Goal: Task Accomplishment & Management: Complete application form

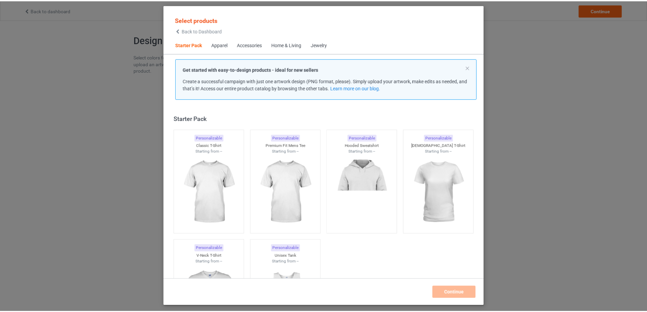
scroll to position [9, 0]
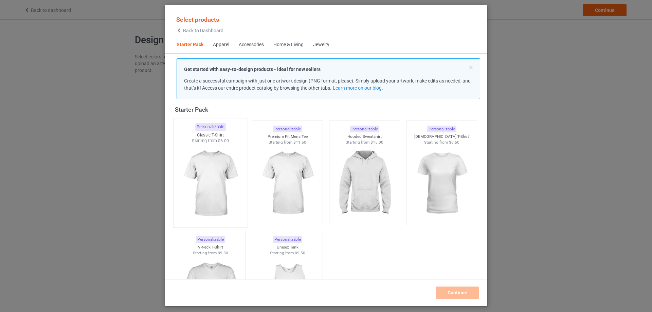
click at [225, 188] on img at bounding box center [210, 184] width 64 height 80
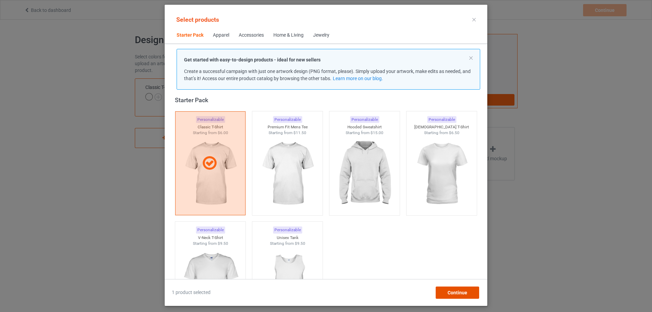
click at [464, 293] on span "Continue" at bounding box center [458, 292] width 20 height 5
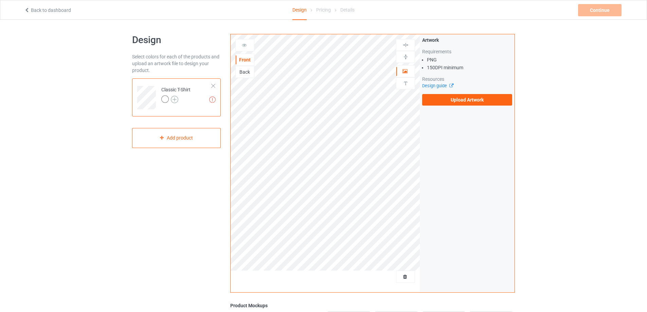
click at [174, 100] on img at bounding box center [174, 99] width 7 height 7
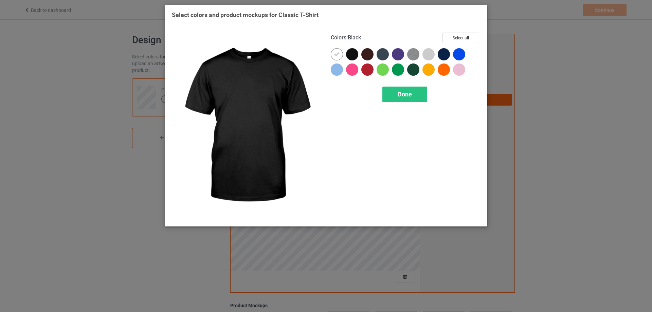
click at [351, 54] on div at bounding box center [352, 54] width 12 height 12
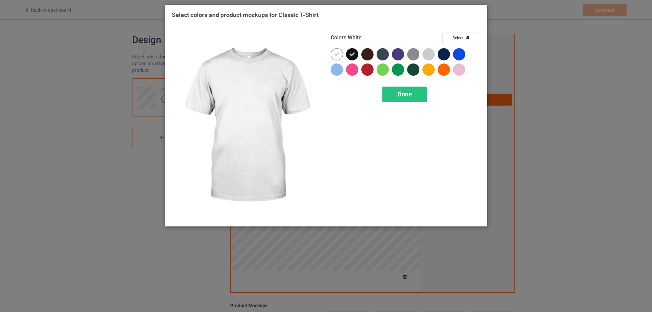
click at [337, 53] on icon at bounding box center [337, 54] width 6 height 6
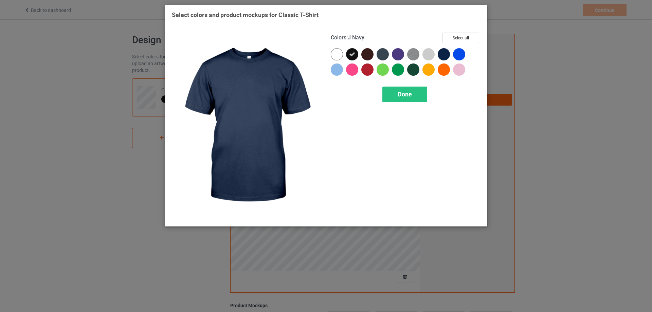
click at [442, 53] on div at bounding box center [444, 54] width 12 height 12
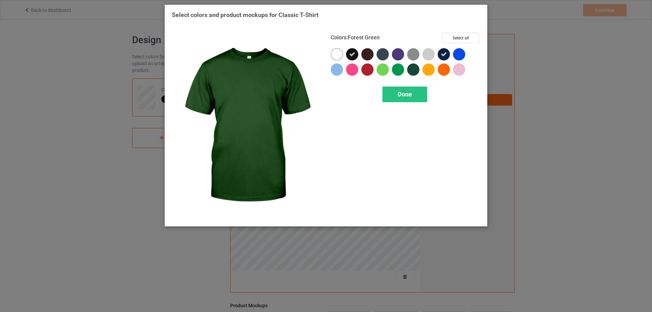
click at [409, 73] on div at bounding box center [413, 70] width 12 height 12
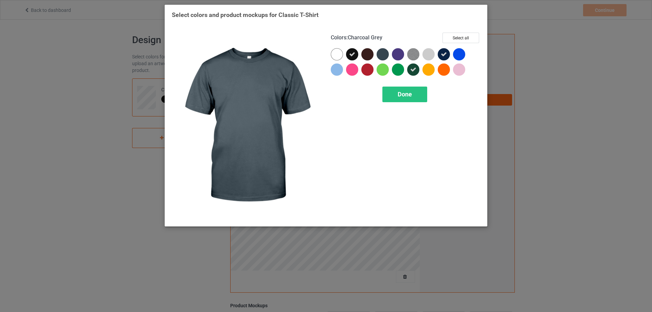
click at [383, 55] on div at bounding box center [383, 54] width 12 height 12
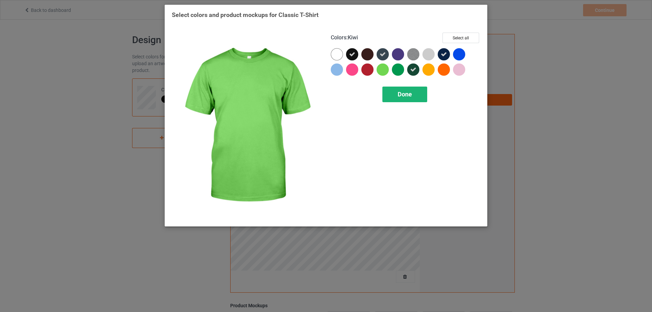
click at [404, 92] on span "Done" at bounding box center [405, 94] width 14 height 7
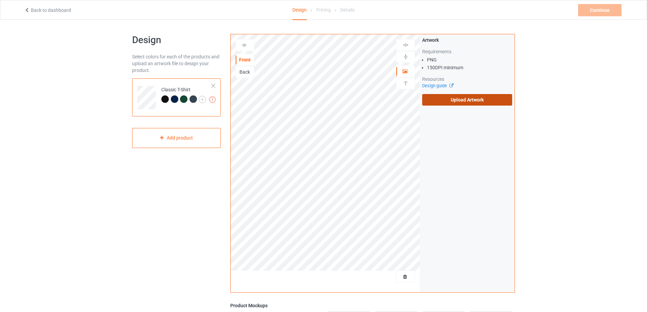
click at [450, 104] on label "Upload Artwork" at bounding box center [467, 100] width 90 height 12
click at [0, 0] on input "Upload Artwork" at bounding box center [0, 0] width 0 height 0
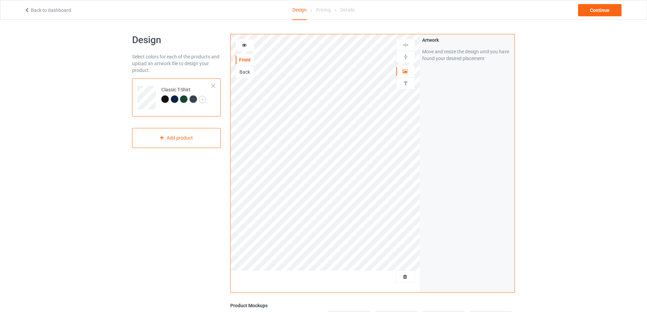
click at [583, 90] on div "Design Select colors for each of the products and upload an artwork file to des…" at bounding box center [323, 230] width 647 height 420
click at [596, 12] on div "Continue" at bounding box center [599, 10] width 43 height 12
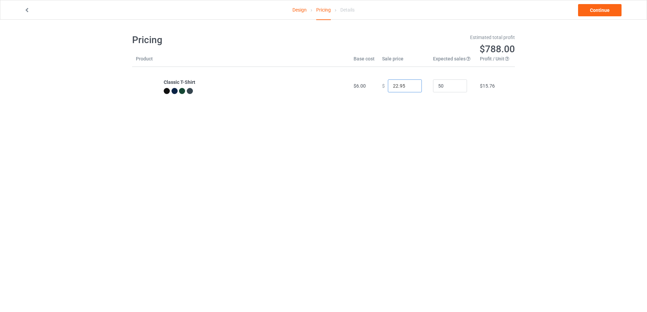
drag, startPoint x: 402, startPoint y: 85, endPoint x: 382, endPoint y: 84, distance: 20.1
click at [382, 84] on div "$ 22.95" at bounding box center [403, 86] width 43 height 13
type input "22.00"
click at [425, 139] on body "Design Pricing Details Continue Pricing Estimated total profit $744.00 Product …" at bounding box center [323, 176] width 647 height 312
click at [440, 89] on input "50" at bounding box center [450, 86] width 34 height 13
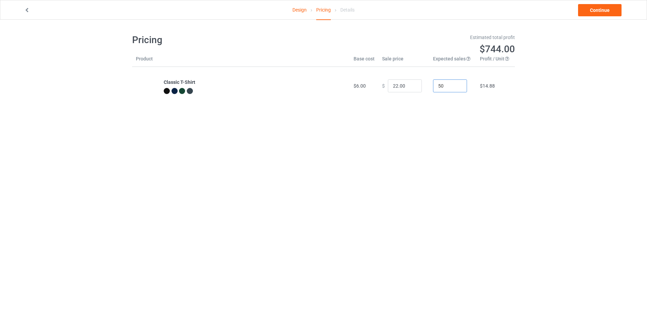
click at [440, 89] on input "50" at bounding box center [450, 86] width 34 height 13
type input "20"
click at [539, 169] on body "Design Pricing Details Continue Pricing Estimated total profit $297.60 Product …" at bounding box center [323, 176] width 647 height 312
click at [563, 147] on body "Design Pricing Details Continue Pricing Estimated total profit $297.60 Product …" at bounding box center [323, 176] width 647 height 312
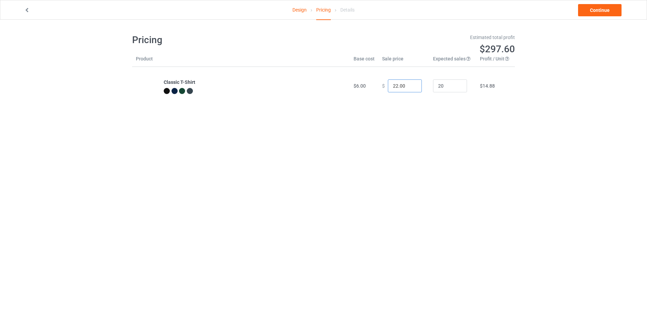
drag, startPoint x: 403, startPoint y: 86, endPoint x: 387, endPoint y: 87, distance: 16.7
click at [388, 87] on input "22.00" at bounding box center [405, 86] width 34 height 13
click at [505, 160] on body "Design Pricing Details Continue Pricing Estimated total profit $279.00 Product …" at bounding box center [323, 176] width 647 height 312
drag, startPoint x: 401, startPoint y: 89, endPoint x: 383, endPoint y: 87, distance: 18.1
click at [383, 87] on div "$ 21.00" at bounding box center [403, 86] width 43 height 13
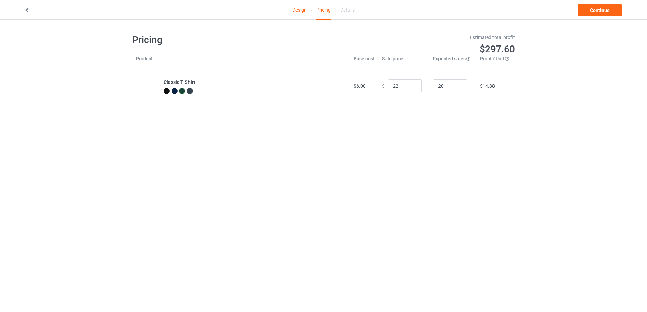
type input "22.00"
click at [529, 290] on body "Design Pricing Details Continue Pricing Estimated total profit $297.60 Product …" at bounding box center [323, 176] width 647 height 312
click at [593, 12] on link "Continue" at bounding box center [599, 10] width 43 height 12
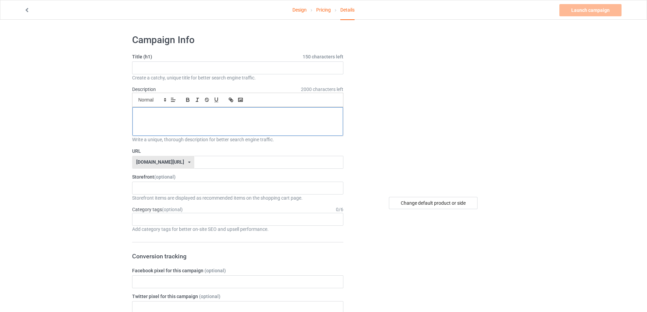
click at [202, 129] on div at bounding box center [238, 121] width 211 height 29
click at [178, 70] on input "text" at bounding box center [237, 68] width 211 height 13
click at [602, 8] on div "Launch campaign Please enter campaign title" at bounding box center [592, 10] width 64 height 12
click at [168, 70] on input "text" at bounding box center [237, 68] width 211 height 13
click at [153, 69] on input "text" at bounding box center [237, 68] width 211 height 13
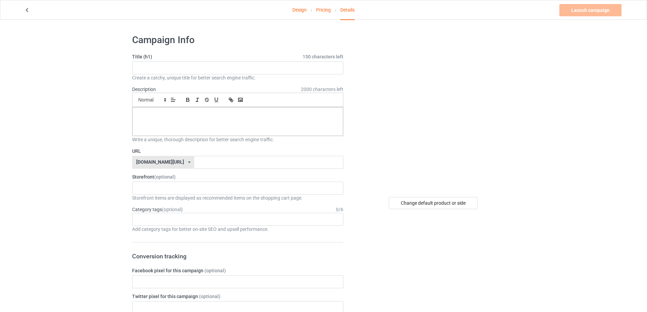
drag, startPoint x: 74, startPoint y: 29, endPoint x: 312, endPoint y: 28, distance: 237.5
click at [307, 25] on div at bounding box center [307, 25] width 0 height 0
click at [169, 39] on h1 "Campaign Info" at bounding box center [237, 40] width 211 height 12
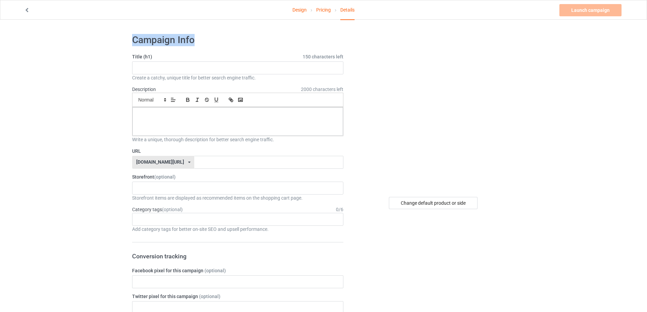
click at [169, 39] on h1 "Campaign Info" at bounding box center [237, 40] width 211 height 12
drag, startPoint x: 133, startPoint y: 40, endPoint x: 198, endPoint y: 41, distance: 65.6
click at [198, 41] on h1 "Campaign Info" at bounding box center [237, 40] width 211 height 12
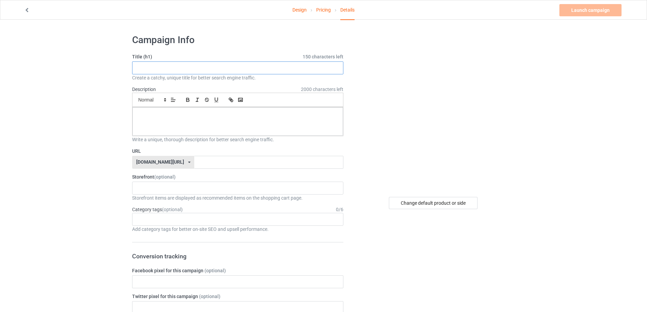
click at [154, 70] on input "text" at bounding box center [237, 68] width 211 height 13
click at [355, 42] on div at bounding box center [434, 110] width 162 height 153
click at [151, 64] on input "text" at bounding box center [237, 68] width 211 height 13
click at [138, 69] on input "The Always Be Weird T-shirt, Weird Shirt, The Men Shirt" at bounding box center [237, 68] width 211 height 13
type input "The Always Be Weird T-shirt, Weird Shirt, The Men Shirt"
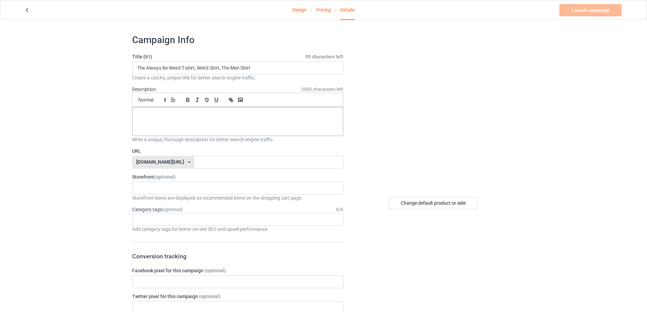
click at [164, 120] on div at bounding box center [238, 121] width 211 height 29
click at [170, 66] on input "The Always Be Weird T-shirt, Weird Shirt, The Men Shirt" at bounding box center [237, 68] width 211 height 13
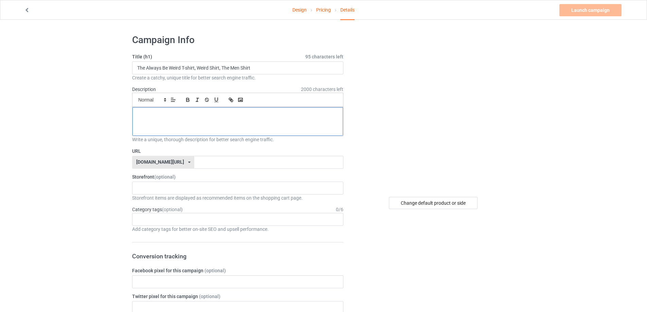
click at [179, 121] on div at bounding box center [238, 121] width 211 height 29
click at [199, 168] on input "text" at bounding box center [268, 162] width 149 height 13
click at [185, 190] on div "Kenclothes 64e02891b6c789002e812d06" at bounding box center [237, 188] width 211 height 13
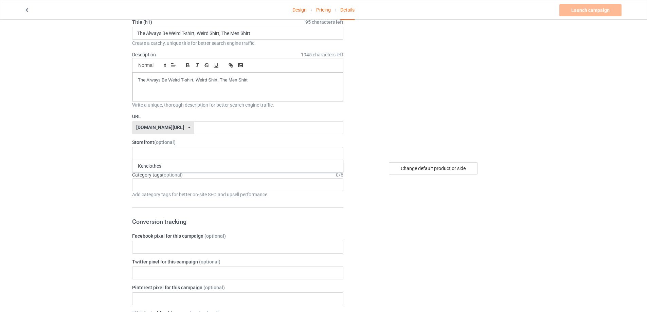
scroll to position [34, 0]
click at [149, 168] on div "Kenclothes" at bounding box center [238, 166] width 211 height 13
click at [195, 130] on input "text" at bounding box center [268, 128] width 149 height 13
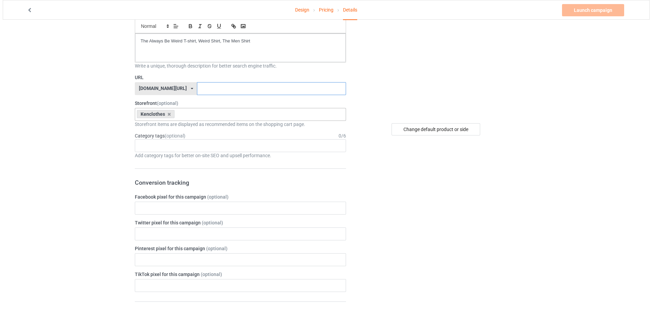
scroll to position [0, 0]
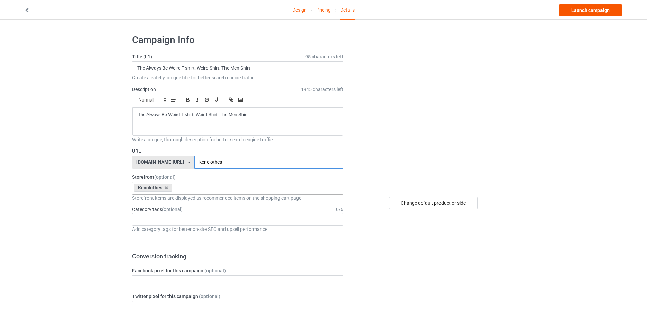
type input "kenclothes"
click at [584, 8] on link "Launch campaign" at bounding box center [591, 10] width 62 height 12
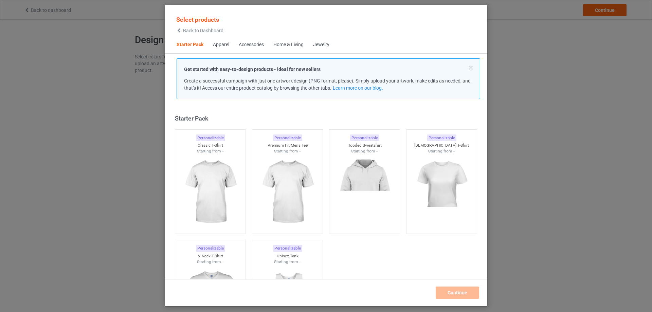
scroll to position [9, 0]
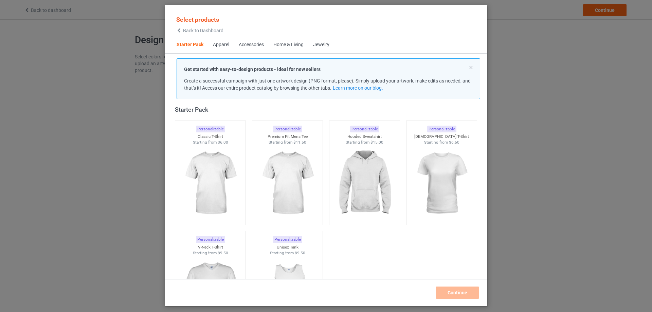
click at [588, 127] on div "Select products Back to Dashboard Starter Pack Apparel Accessories Home & Livin…" at bounding box center [326, 156] width 652 height 312
click at [472, 68] on button at bounding box center [471, 67] width 3 height 3
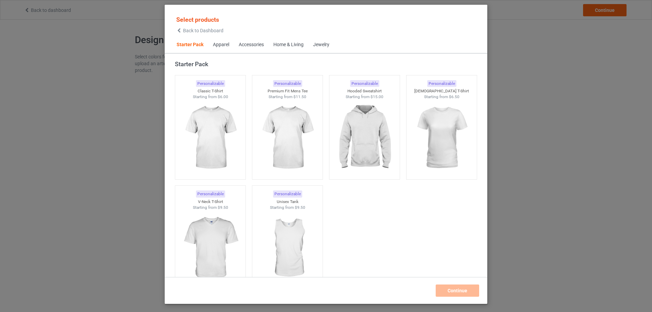
click at [586, 84] on div "Select products Back to Dashboard Starter Pack Apparel Accessories Home & Livin…" at bounding box center [326, 156] width 652 height 312
click at [577, 143] on div "Select products Back to Dashboard Starter Pack Apparel Accessories Home & Livin…" at bounding box center [326, 156] width 652 height 312
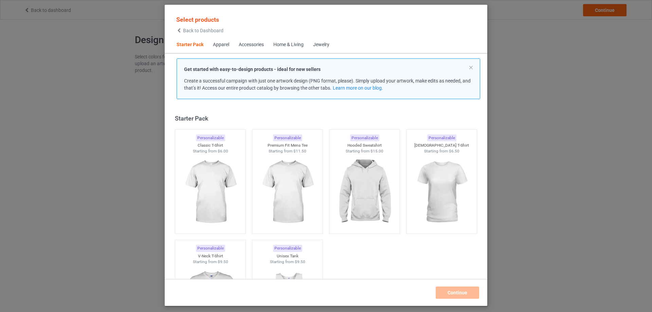
scroll to position [9, 0]
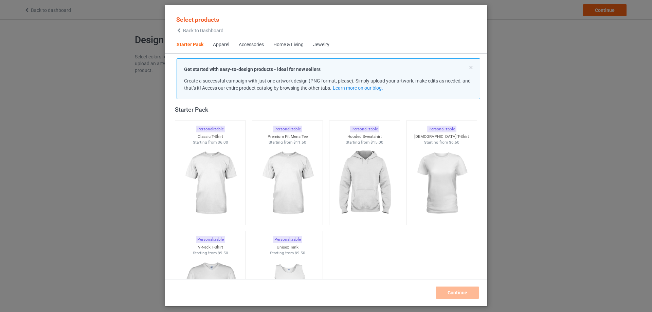
click at [101, 111] on div "Select products Back to Dashboard Starter Pack Apparel Accessories Home & Livin…" at bounding box center [326, 156] width 652 height 312
click at [196, 26] on div "Select products Back to Dashboard" at bounding box center [199, 24] width 47 height 17
click at [195, 30] on span "Back to Dashboard" at bounding box center [203, 30] width 40 height 5
